Goal: Transaction & Acquisition: Obtain resource

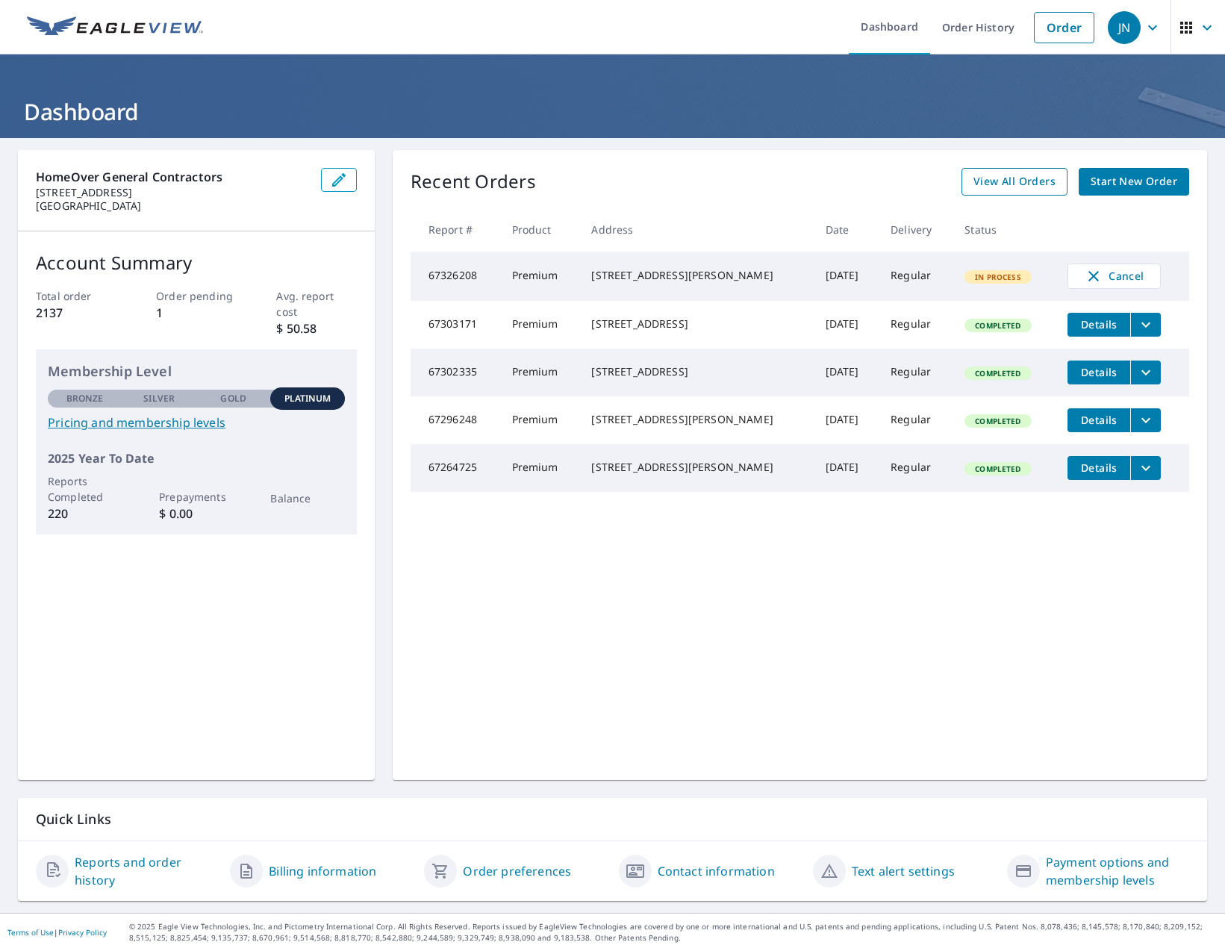
click at [1006, 181] on span "View All Orders" at bounding box center [1014, 181] width 82 height 19
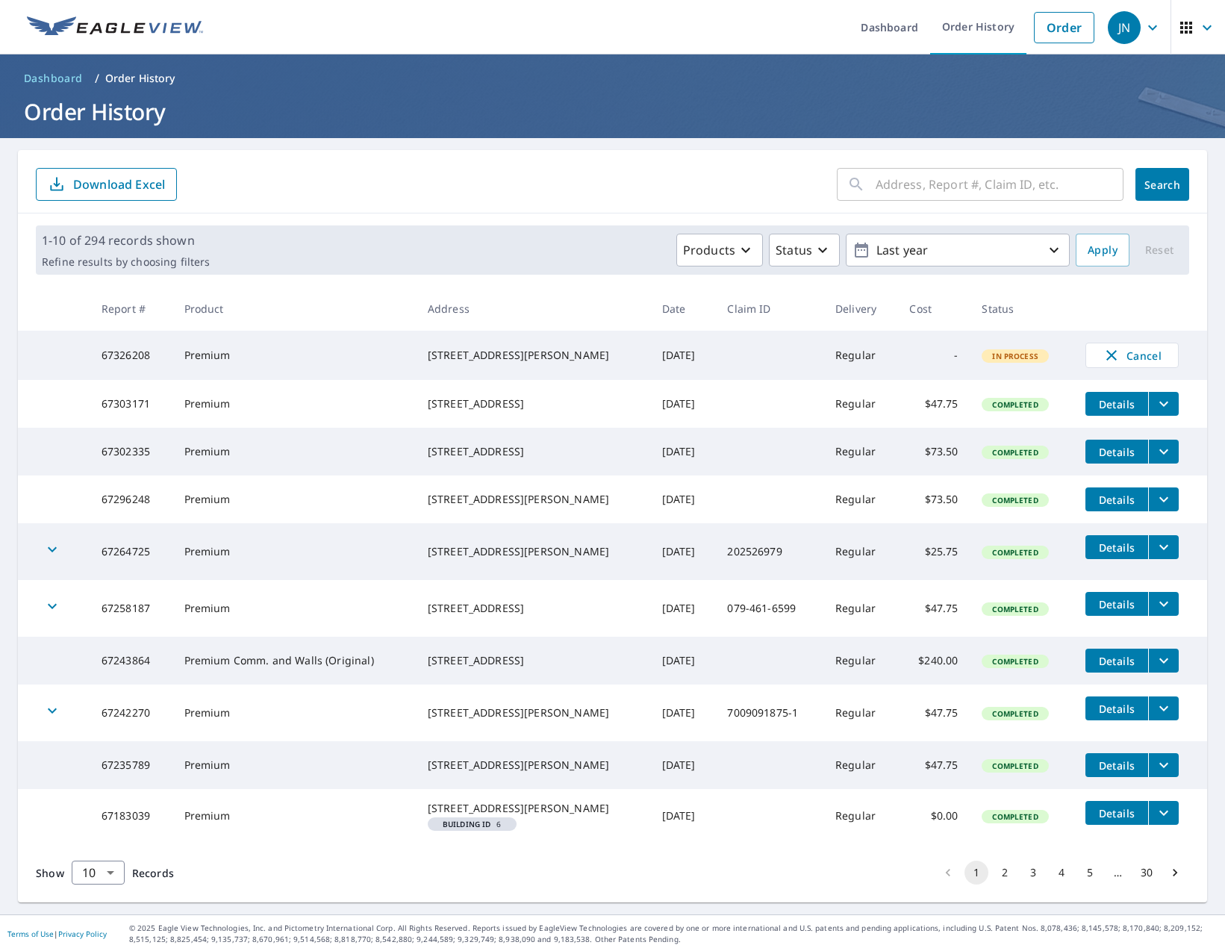
click at [1155, 822] on icon "filesDropdownBtn-67183039" at bounding box center [1164, 813] width 18 height 18
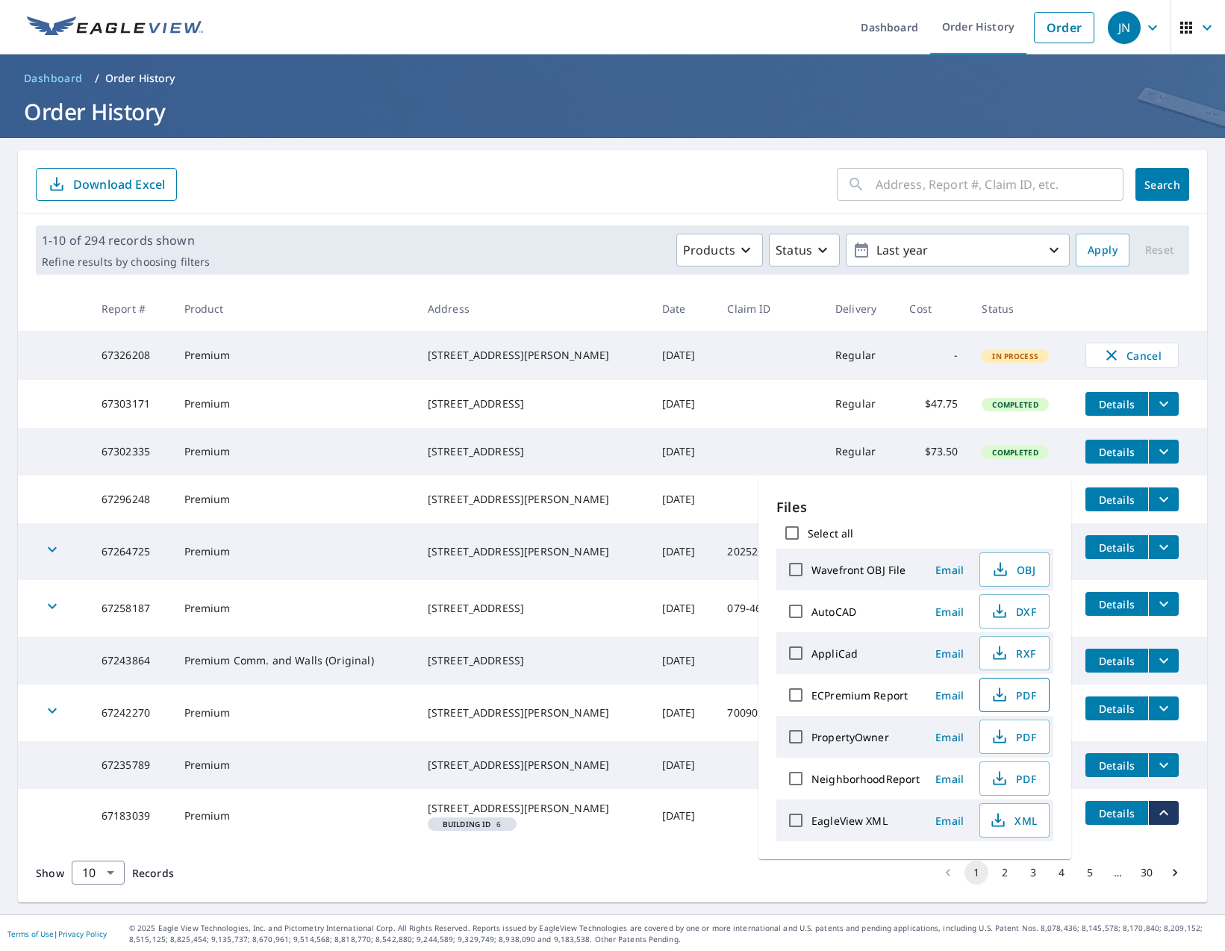
click at [1012, 699] on span "PDF" at bounding box center [1013, 695] width 48 height 18
click at [572, 899] on div "Show 10 10 ​ Records 1 2 3 4 5 … 30" at bounding box center [612, 873] width 1189 height 60
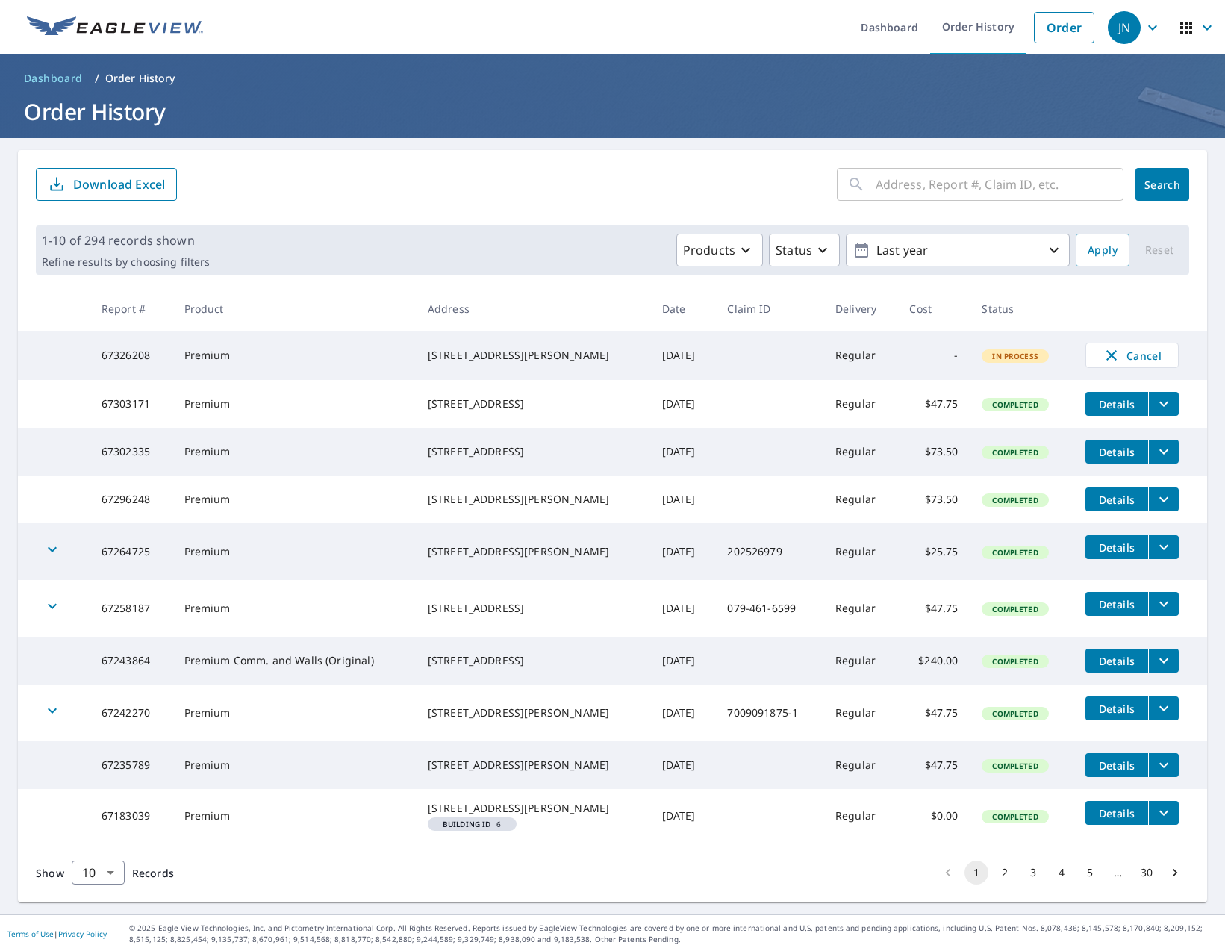
click at [996, 885] on button "2" at bounding box center [1005, 873] width 24 height 24
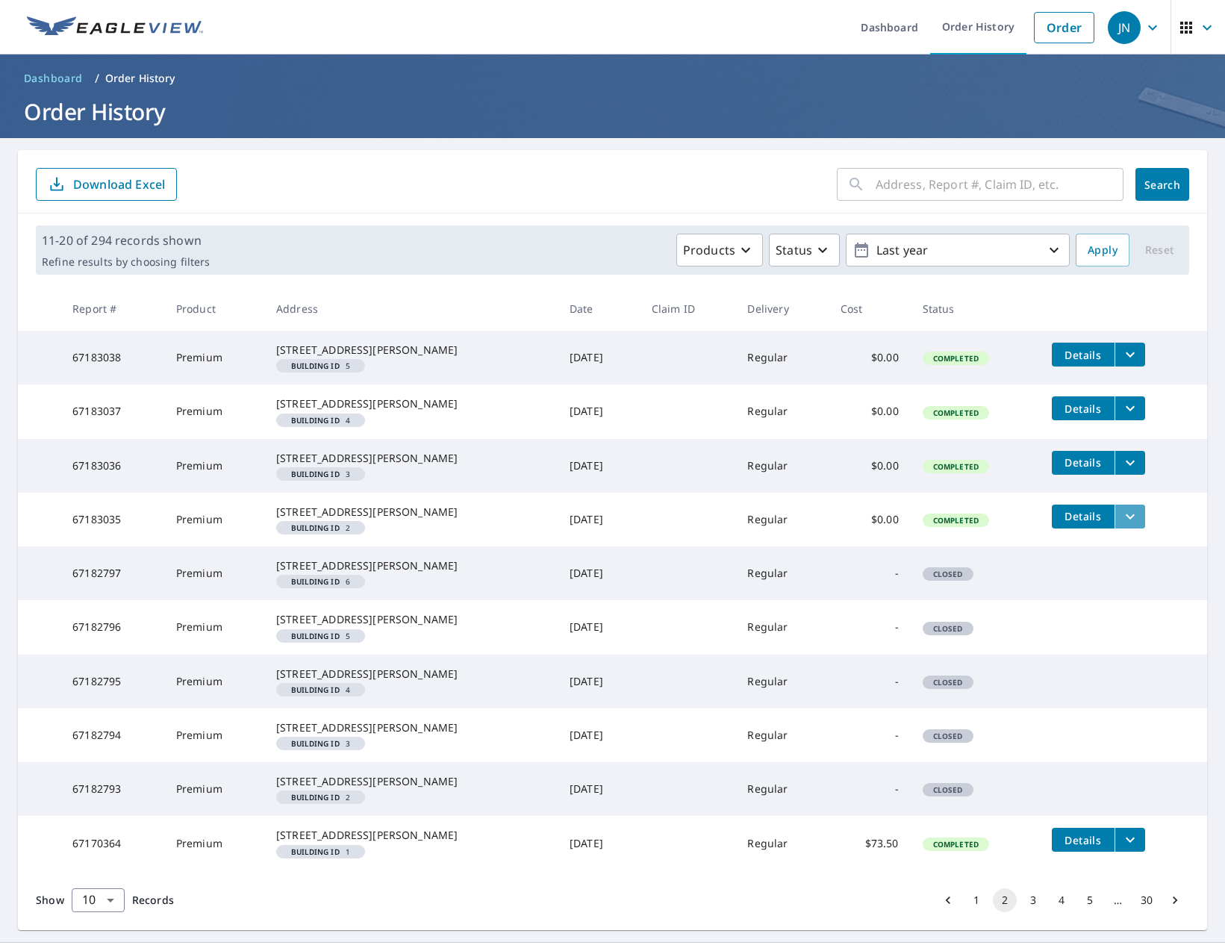
click at [1121, 525] on icon "filesDropdownBtn-67183035" at bounding box center [1130, 517] width 18 height 18
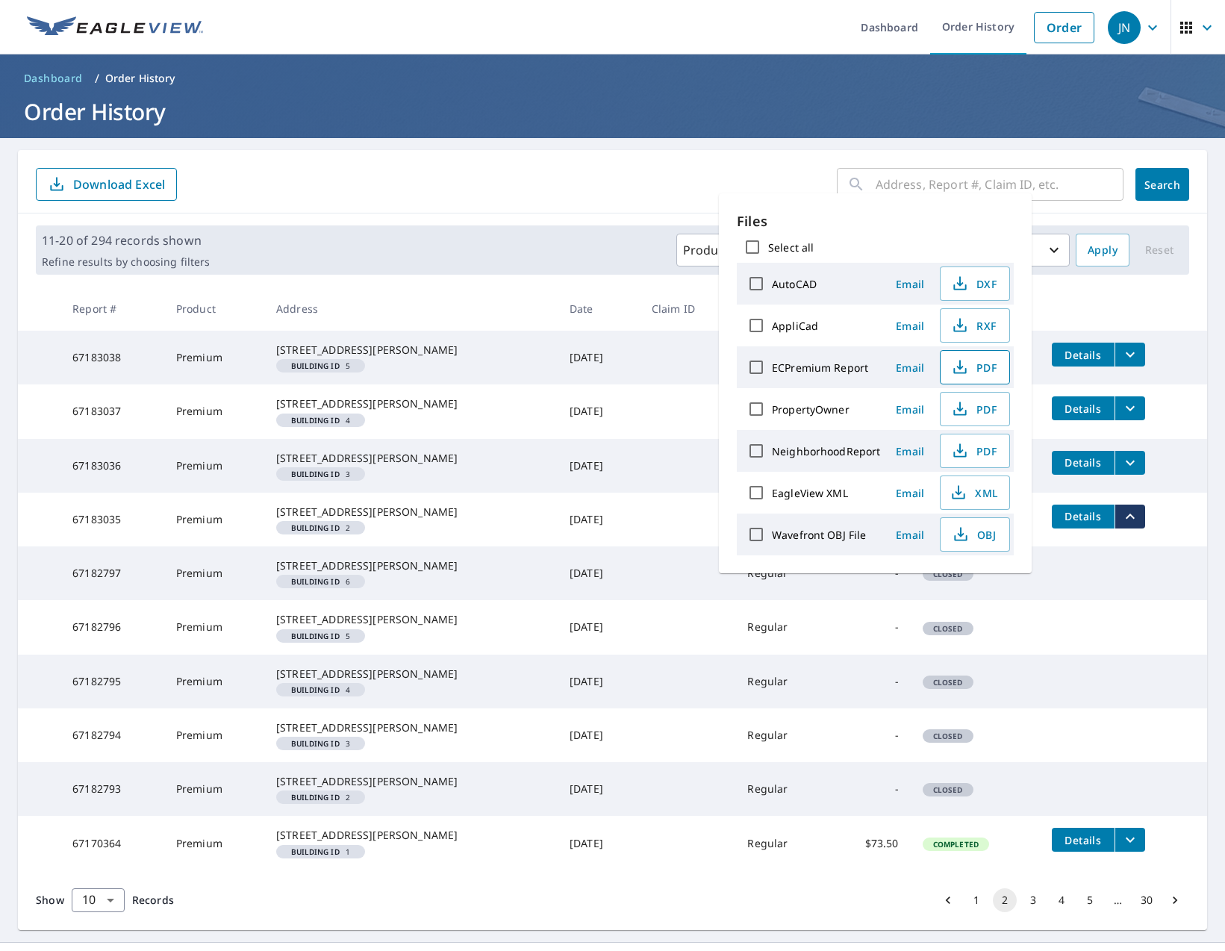
click at [967, 369] on span "PDF" at bounding box center [973, 367] width 48 height 18
click at [673, 115] on h1 "Order History" at bounding box center [612, 111] width 1189 height 31
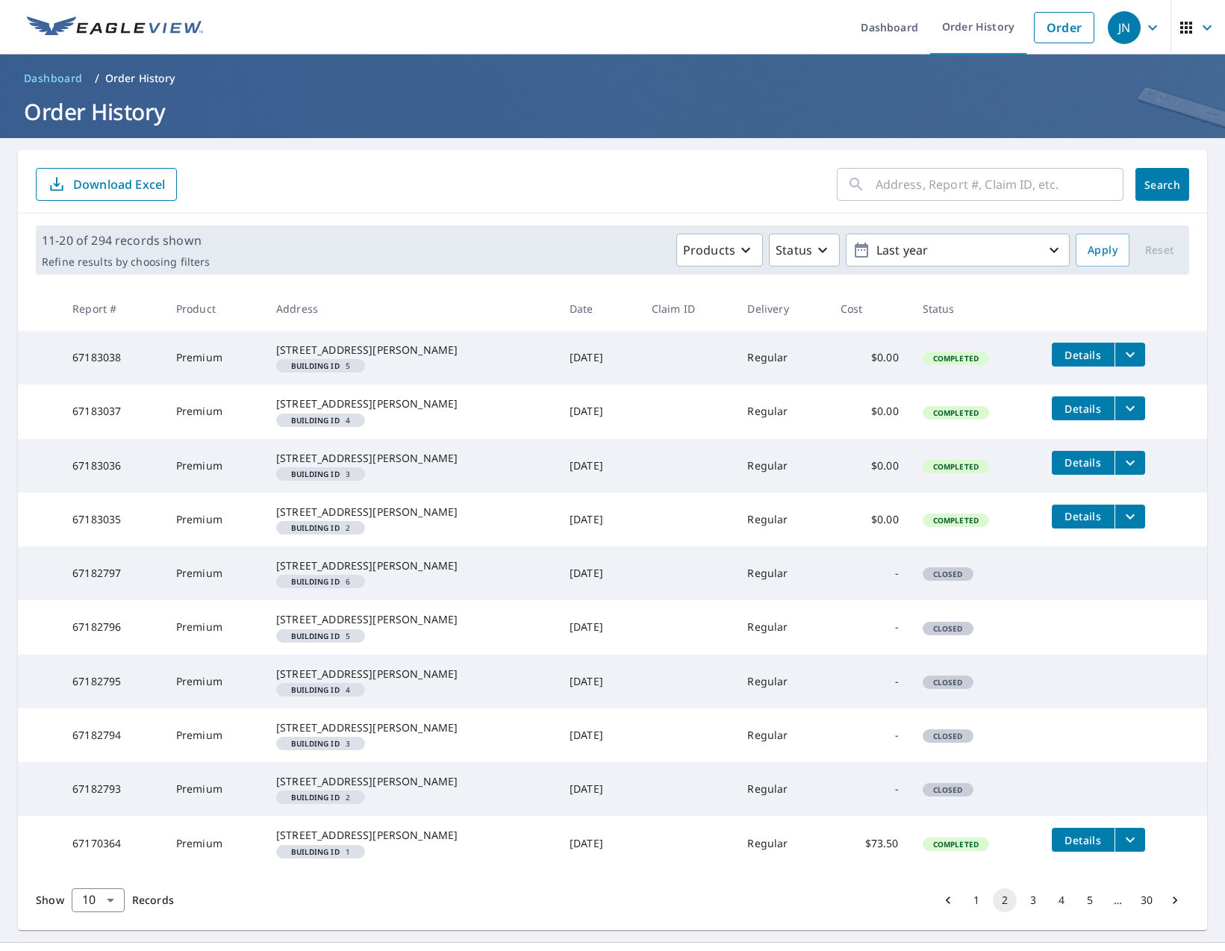
click at [1121, 472] on icon "filesDropdownBtn-67183036" at bounding box center [1130, 463] width 18 height 18
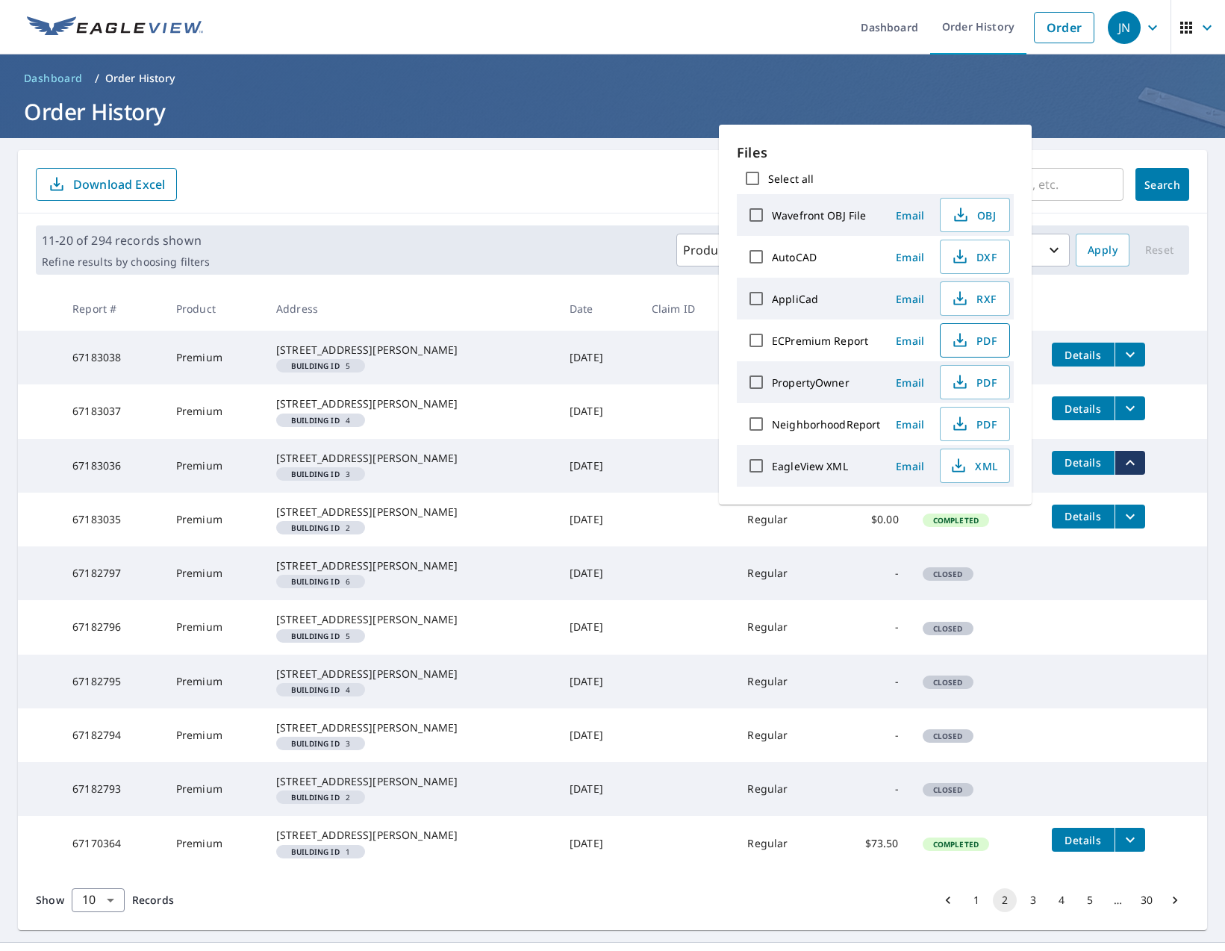
click at [972, 343] on span "PDF" at bounding box center [973, 340] width 48 height 18
click at [1126, 411] on icon "filesDropdownBtn-67183037" at bounding box center [1130, 408] width 9 height 5
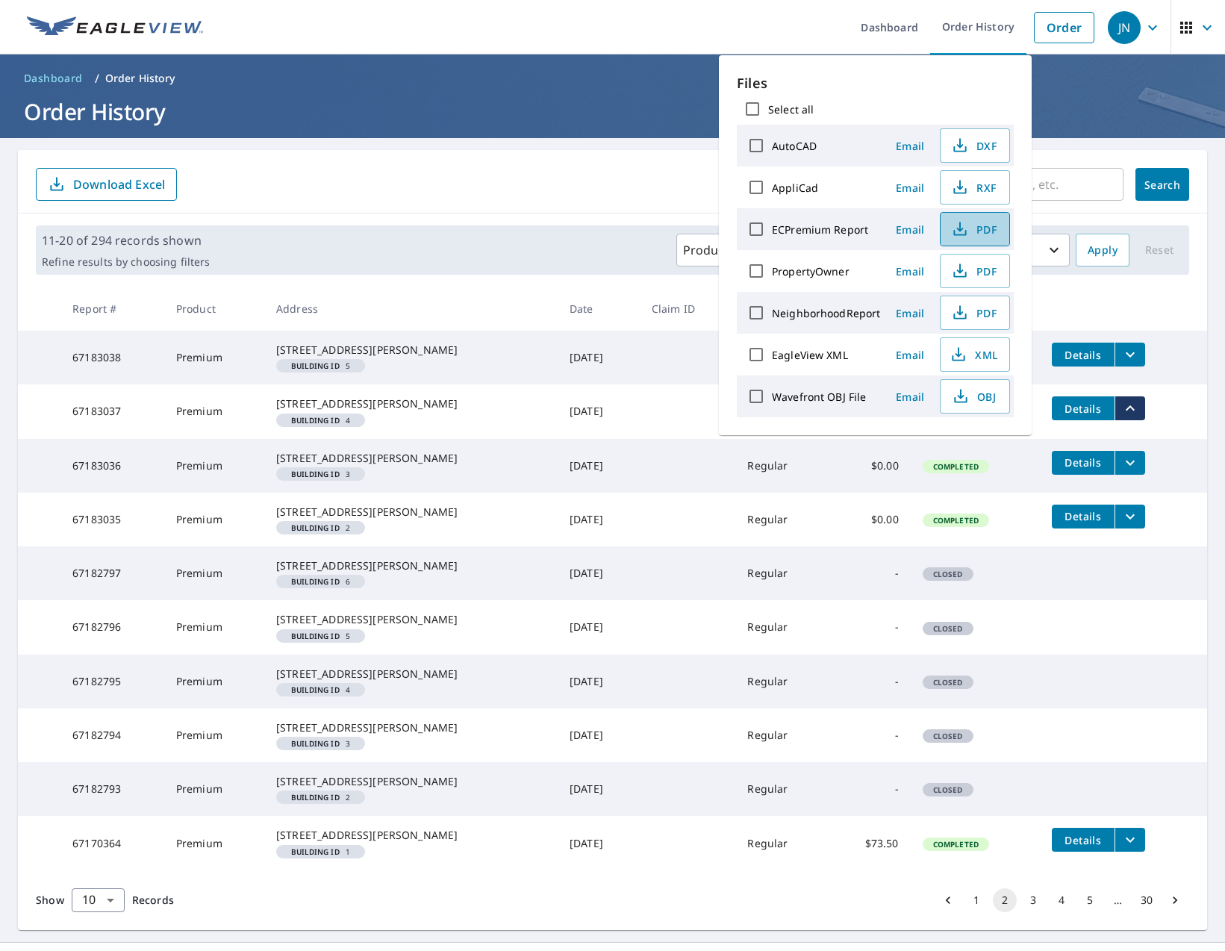
click at [967, 233] on span "PDF" at bounding box center [973, 229] width 48 height 18
click at [1121, 354] on icon "filesDropdownBtn-67183038" at bounding box center [1130, 355] width 18 height 18
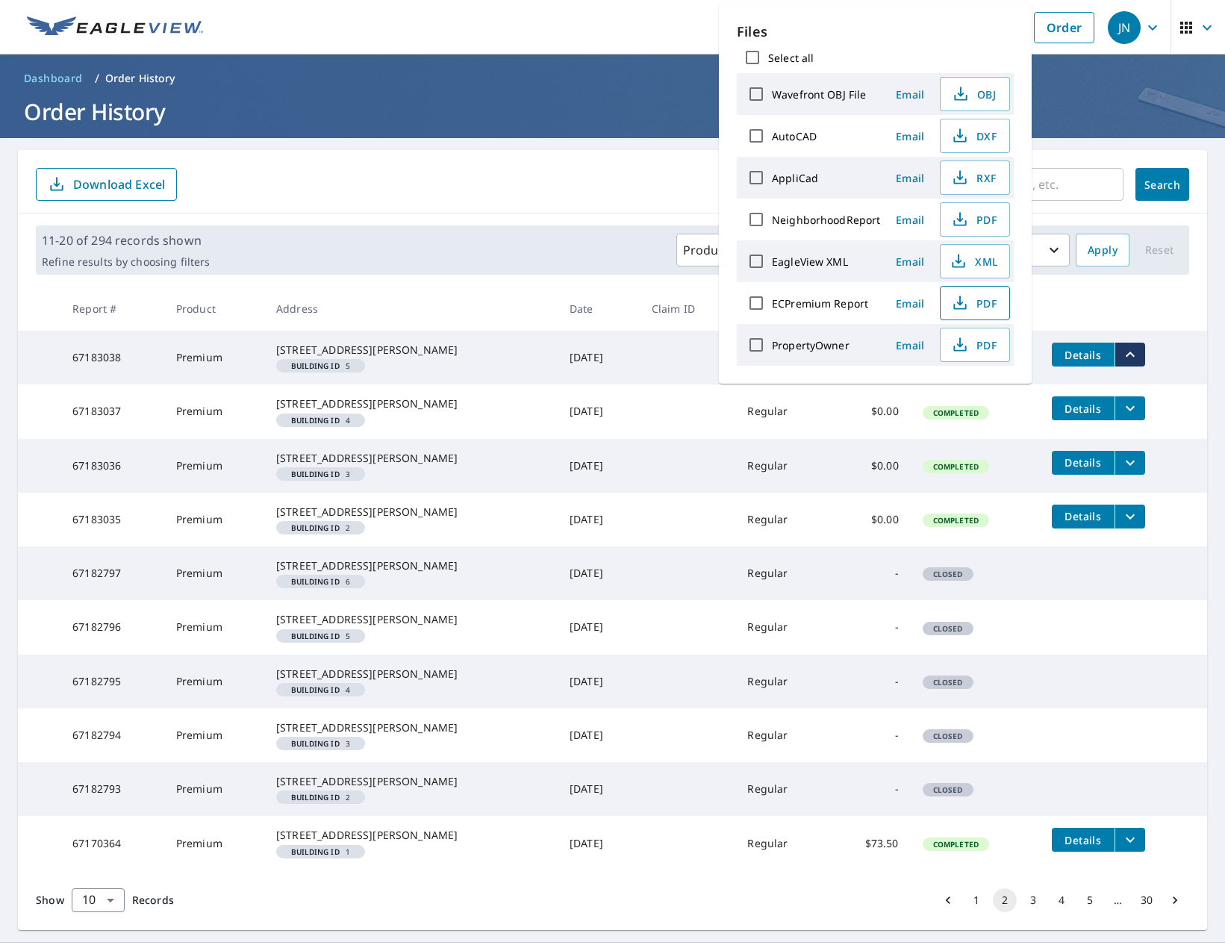
click at [964, 307] on icon "button" at bounding box center [959, 307] width 13 height 6
